Goal: Obtain resource: Download file/media

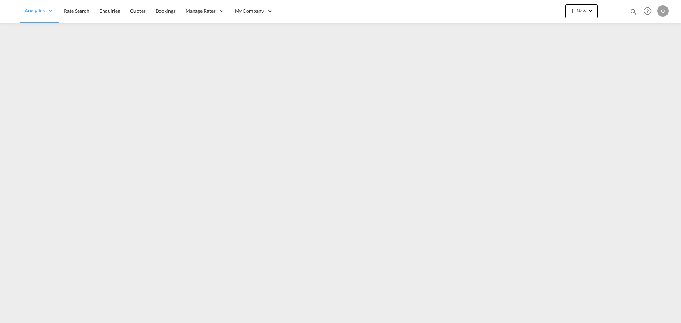
click at [634, 11] on md-icon "icon-magnify" at bounding box center [633, 12] width 8 height 8
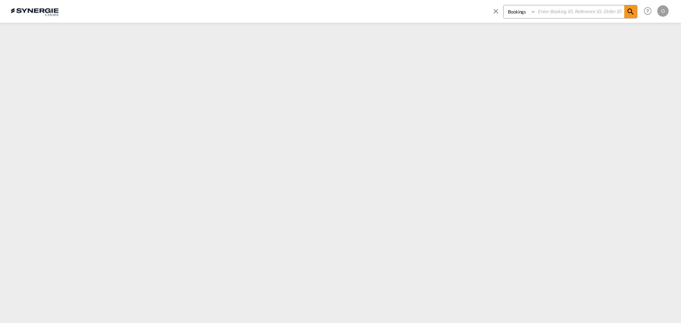
click at [520, 15] on select "Bookings Quotes Enquiries" at bounding box center [521, 11] width 34 height 13
select select "Quotes"
click at [504, 5] on select "Bookings Quotes Enquiries" at bounding box center [521, 11] width 34 height 13
click at [556, 12] on input at bounding box center [580, 11] width 88 height 12
paste input "SYC000013801"
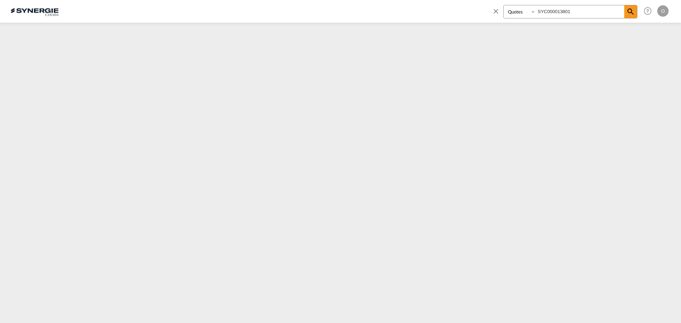
type input "SYC000013801"
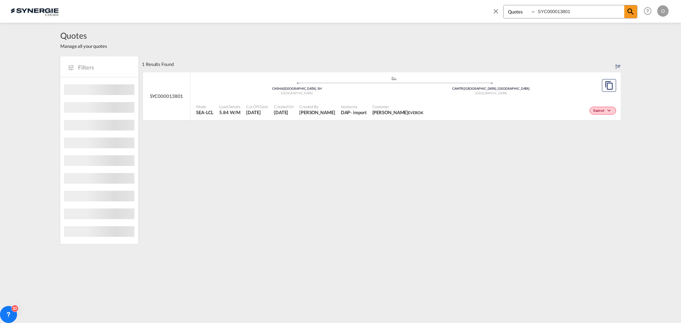
click at [399, 111] on span "[PERSON_NAME]" at bounding box center [397, 112] width 51 height 6
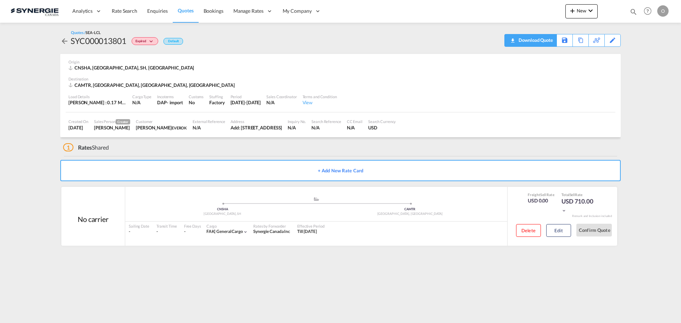
click at [547, 41] on div "Download Quote" at bounding box center [535, 39] width 36 height 11
